Goal: Information Seeking & Learning: Check status

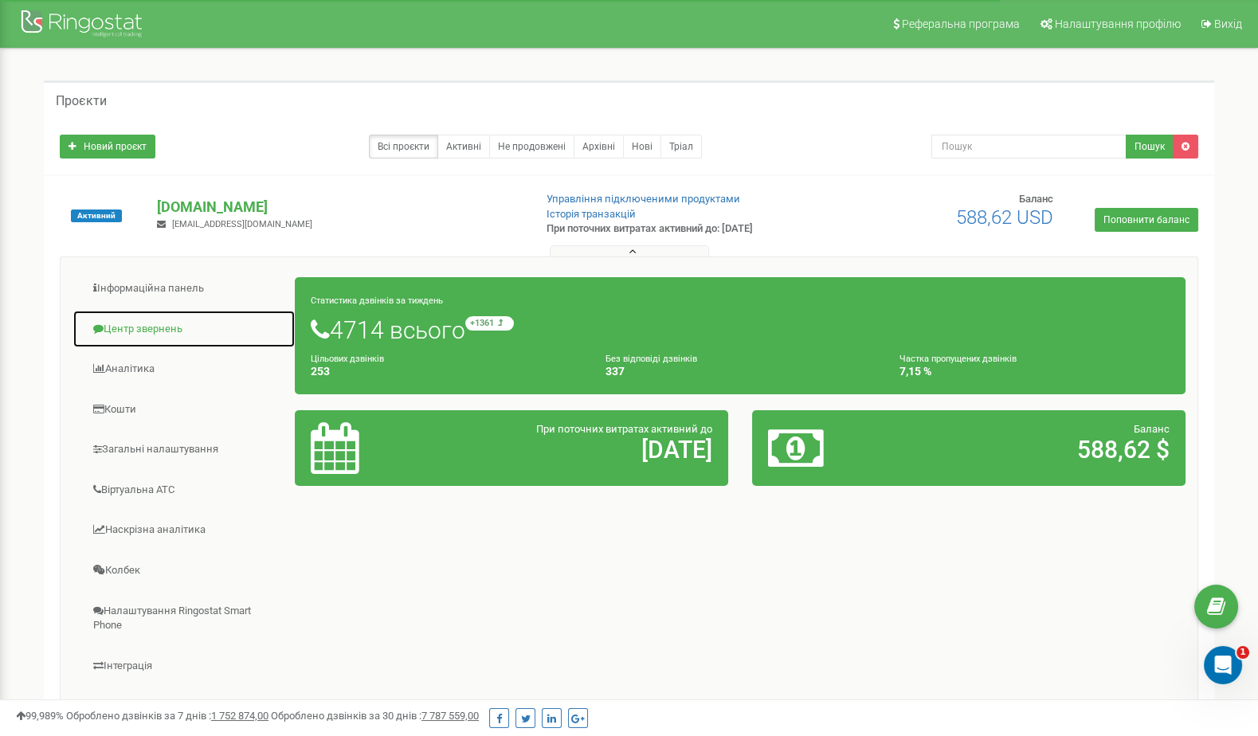
click at [132, 329] on link "Центр звернень" at bounding box center [183, 329] width 223 height 39
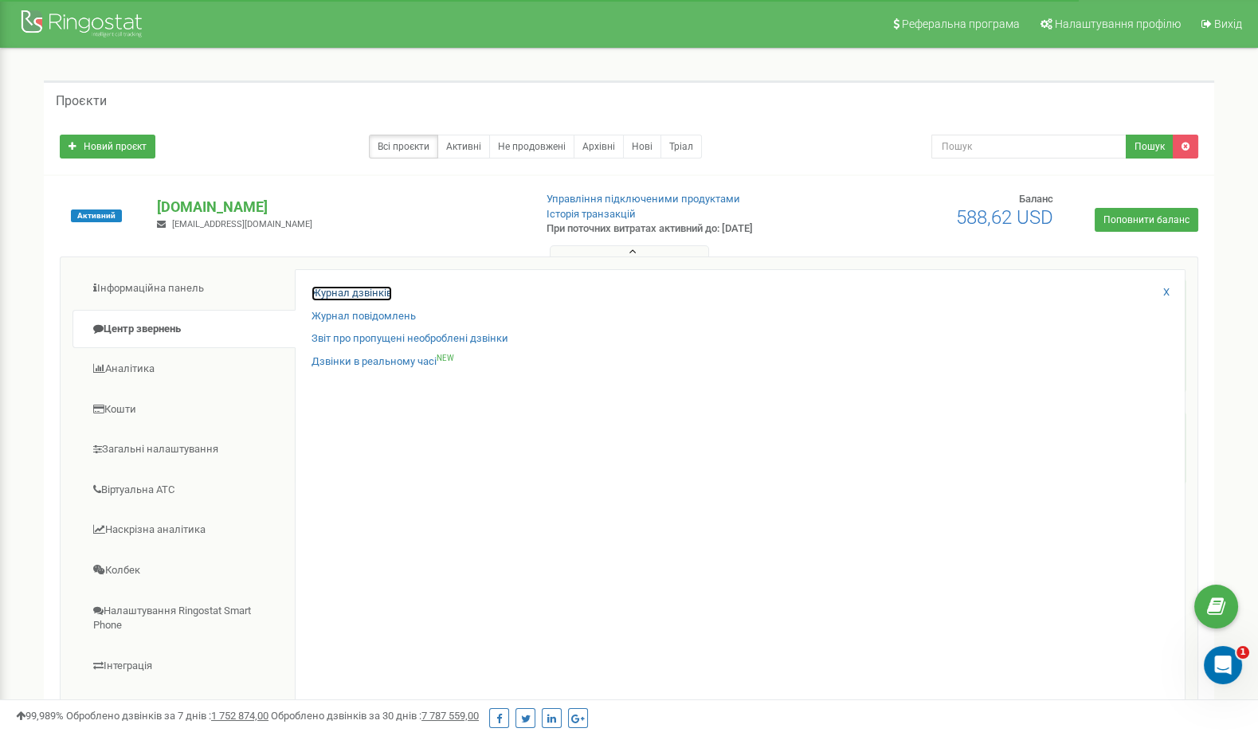
click at [330, 286] on link "Журнал дзвінків" at bounding box center [351, 293] width 80 height 15
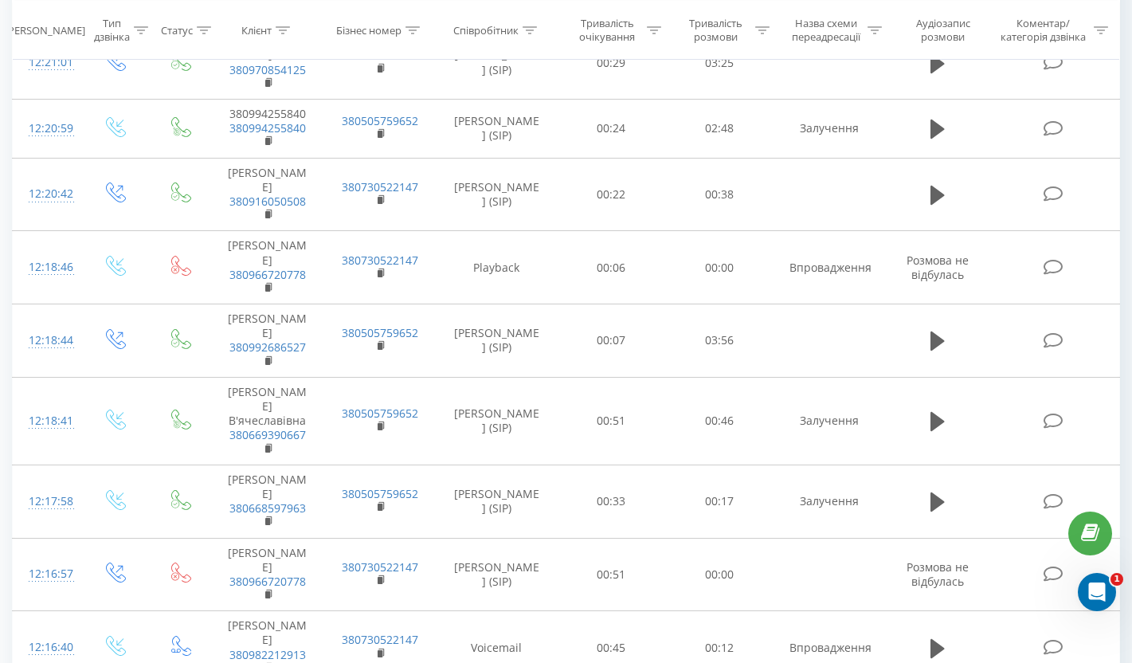
scroll to position [1453, 0]
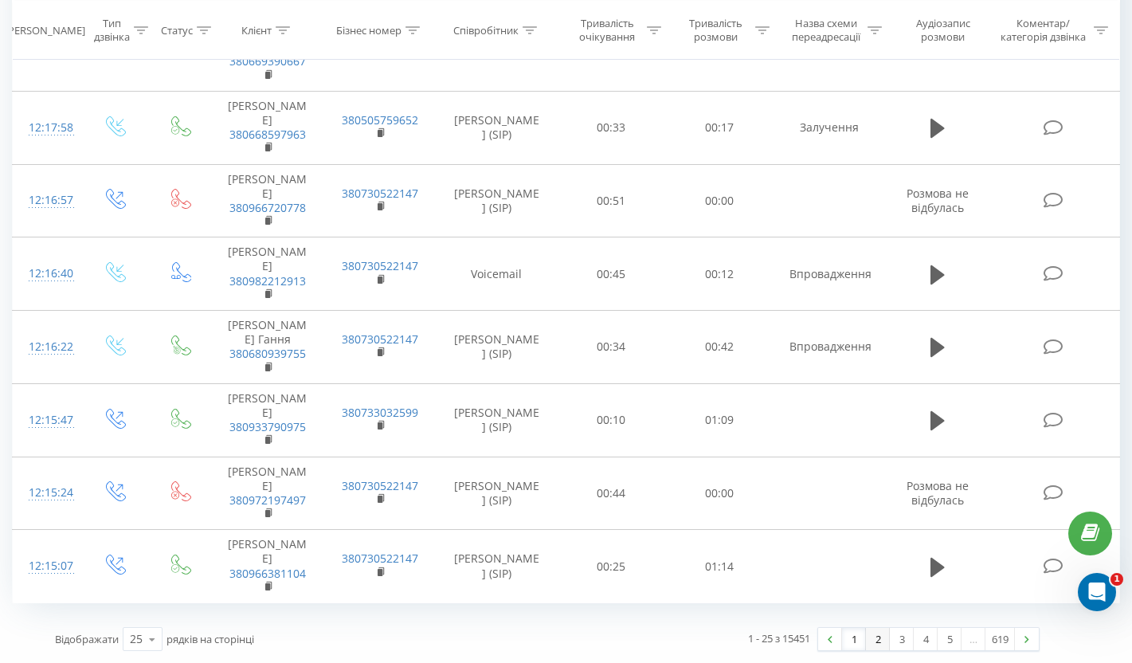
click at [880, 643] on link "2" at bounding box center [878, 639] width 24 height 22
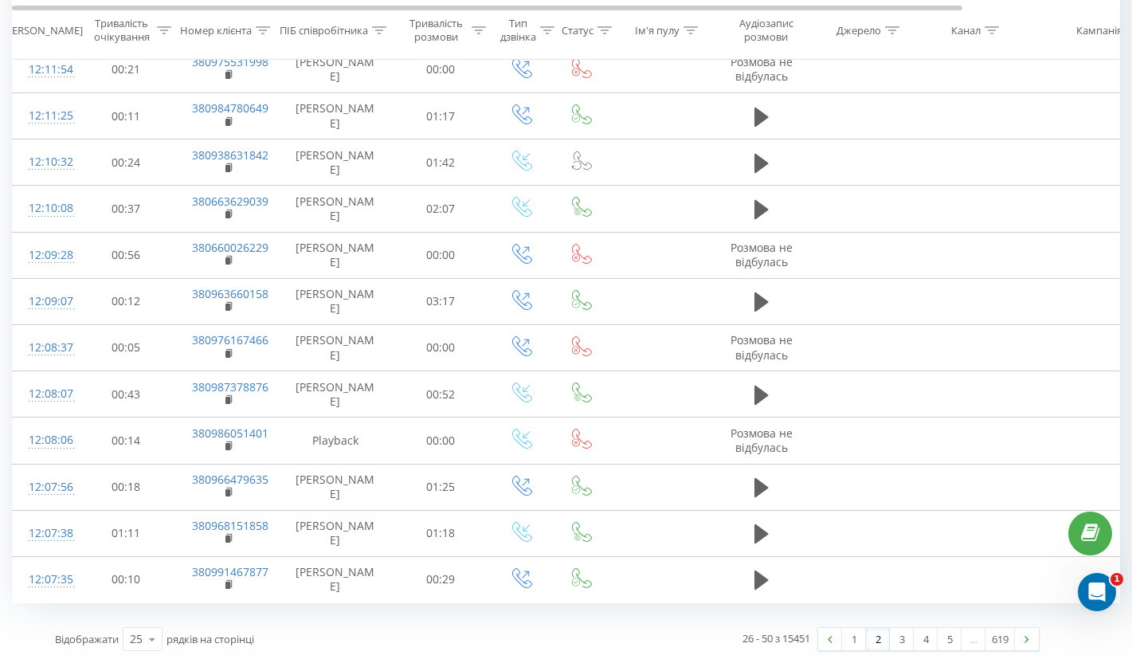
scroll to position [0, 9]
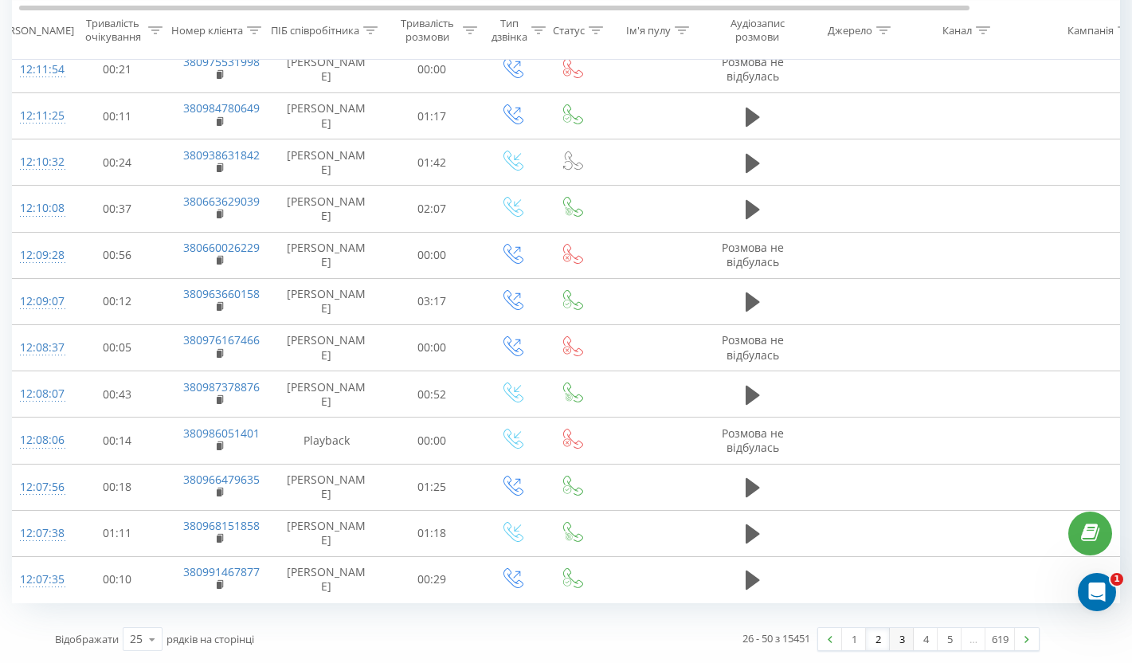
click at [901, 645] on link "3" at bounding box center [902, 639] width 24 height 22
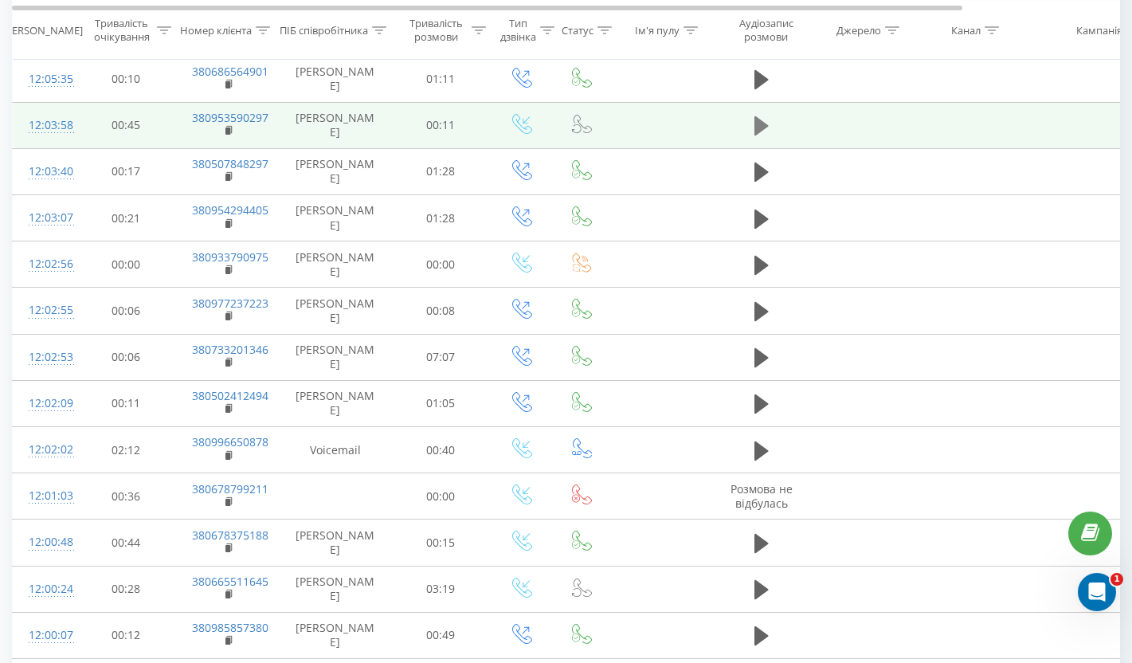
click at [768, 138] on button at bounding box center [762, 126] width 24 height 24
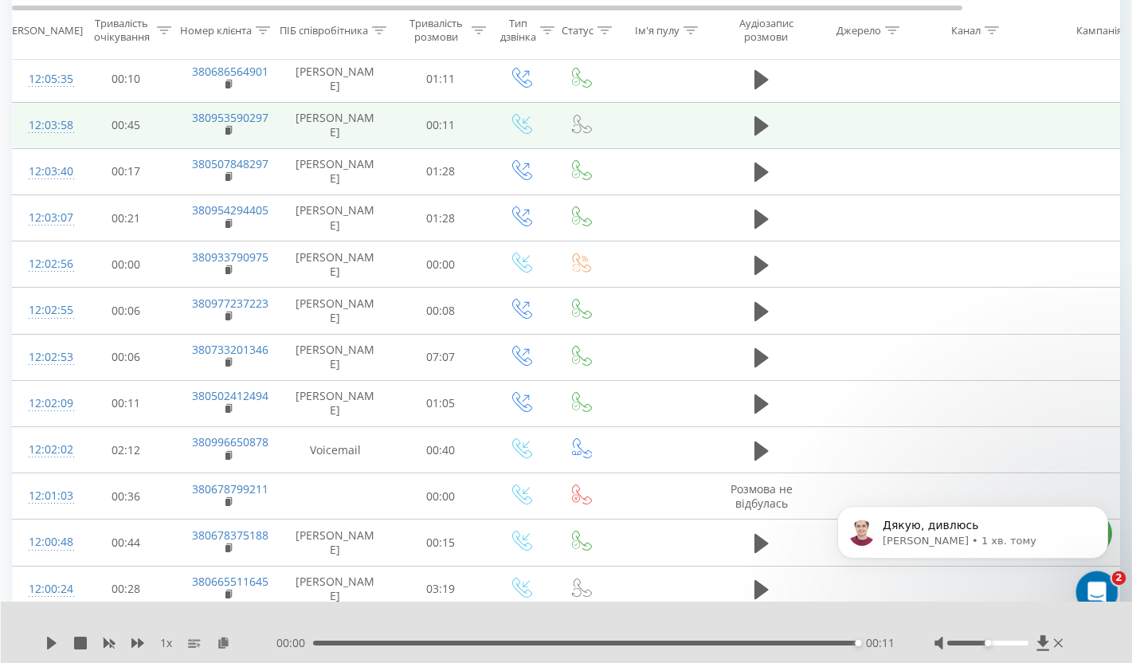
click at [1087, 592] on icon "Відкрити програму для спілкування Intercom" at bounding box center [1095, 590] width 26 height 26
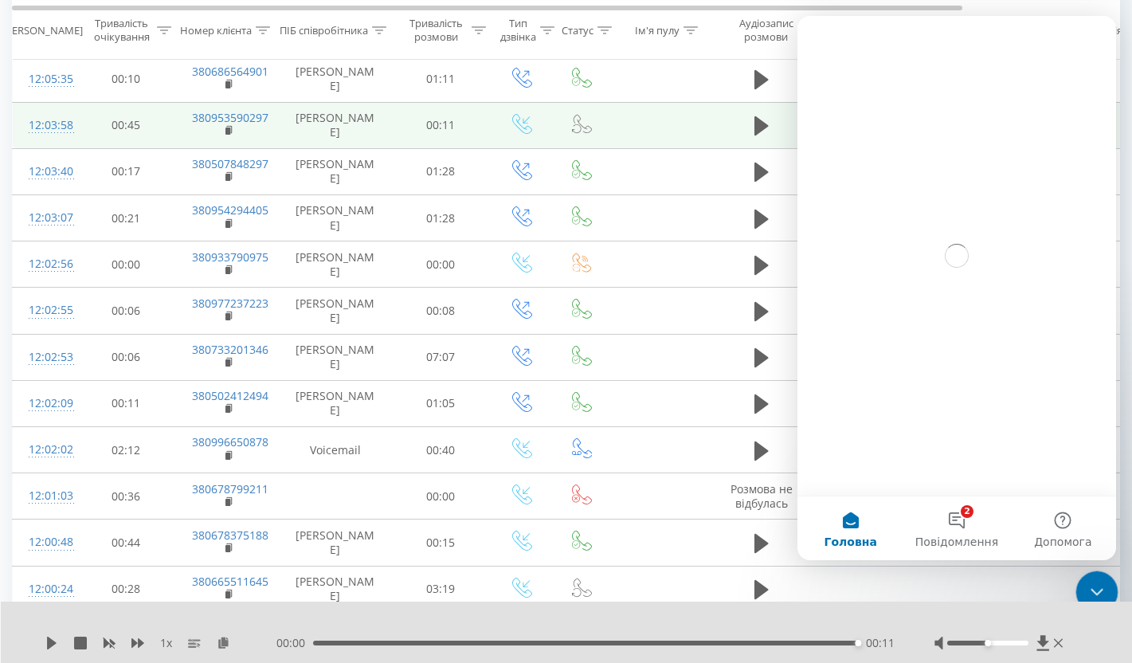
click at [1087, 592] on icon "Закрити програму для спілкування Intercom" at bounding box center [1094, 589] width 19 height 19
